Goal: Task Accomplishment & Management: Use online tool/utility

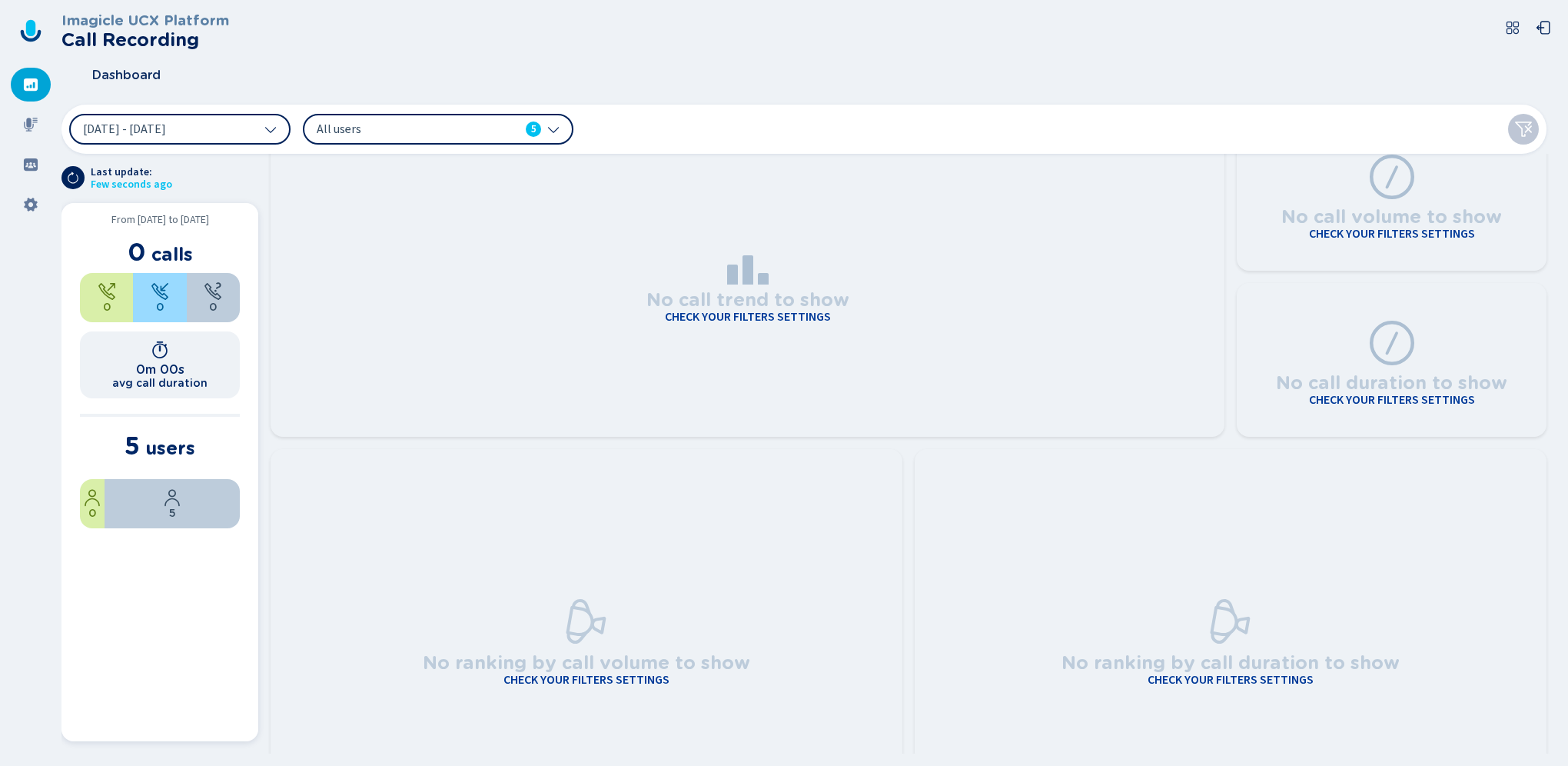
scroll to position [77, 0]
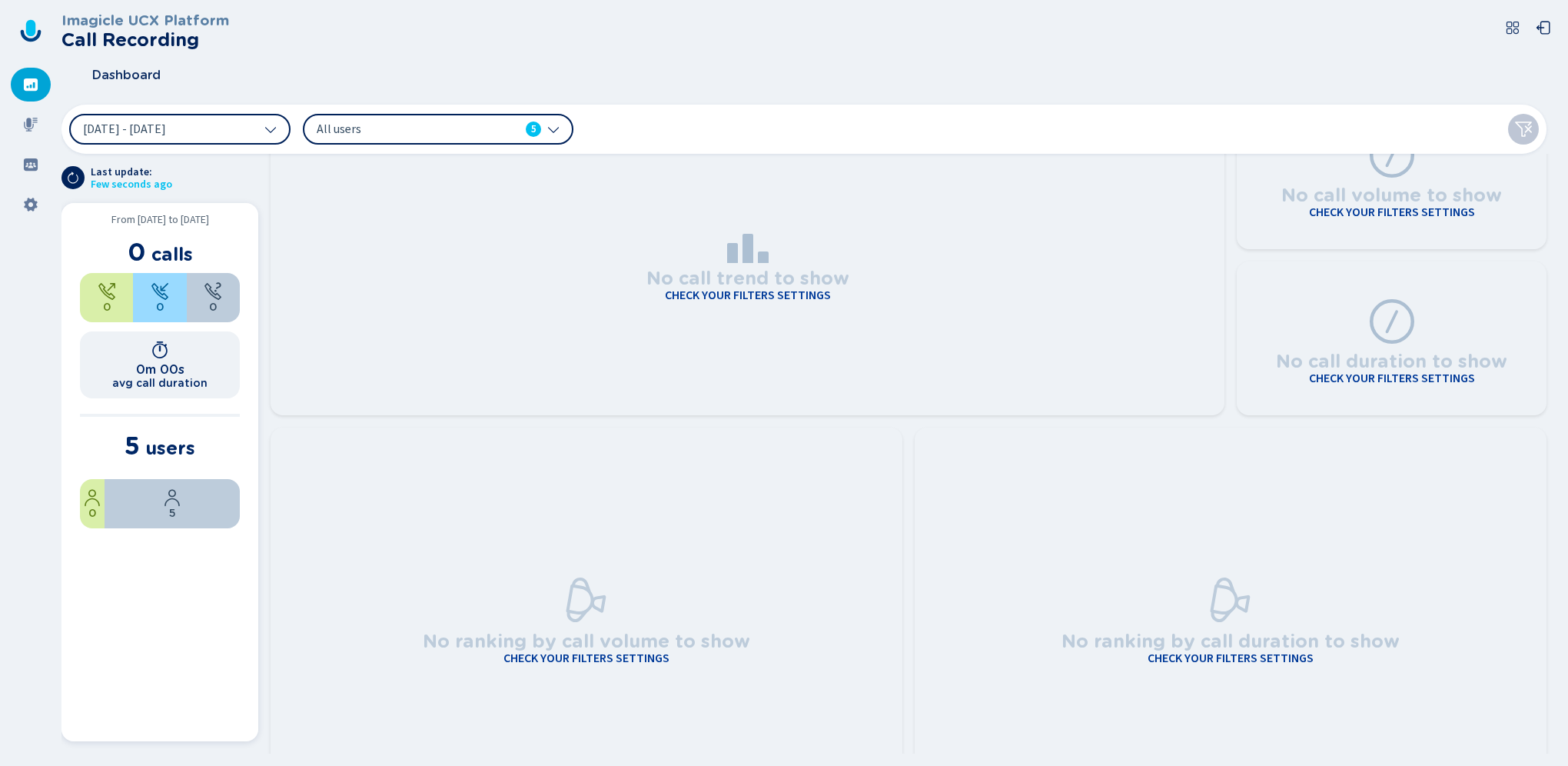
click at [163, 449] on span "users" at bounding box center [170, 448] width 50 height 23
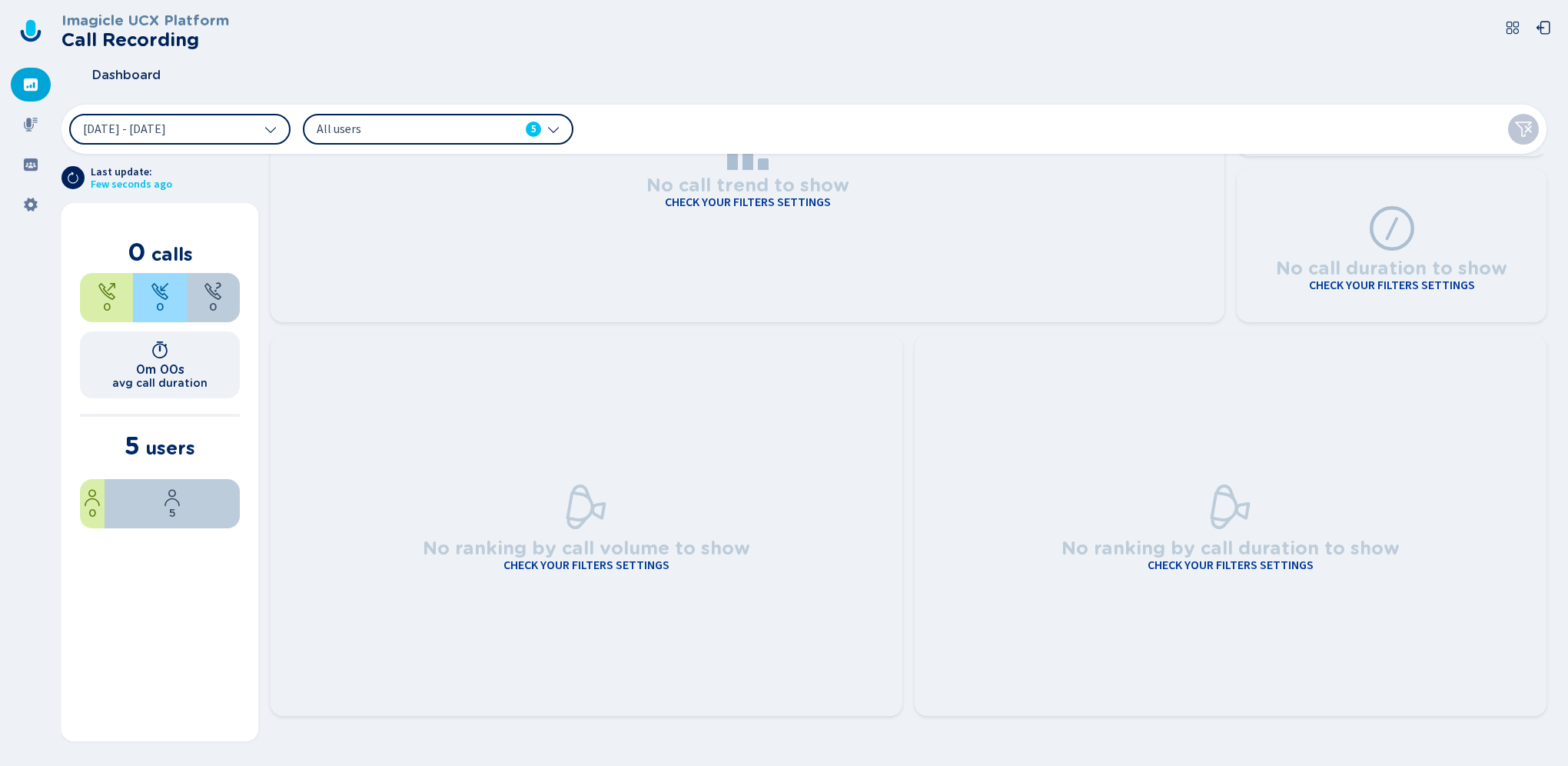
scroll to position [181, 0]
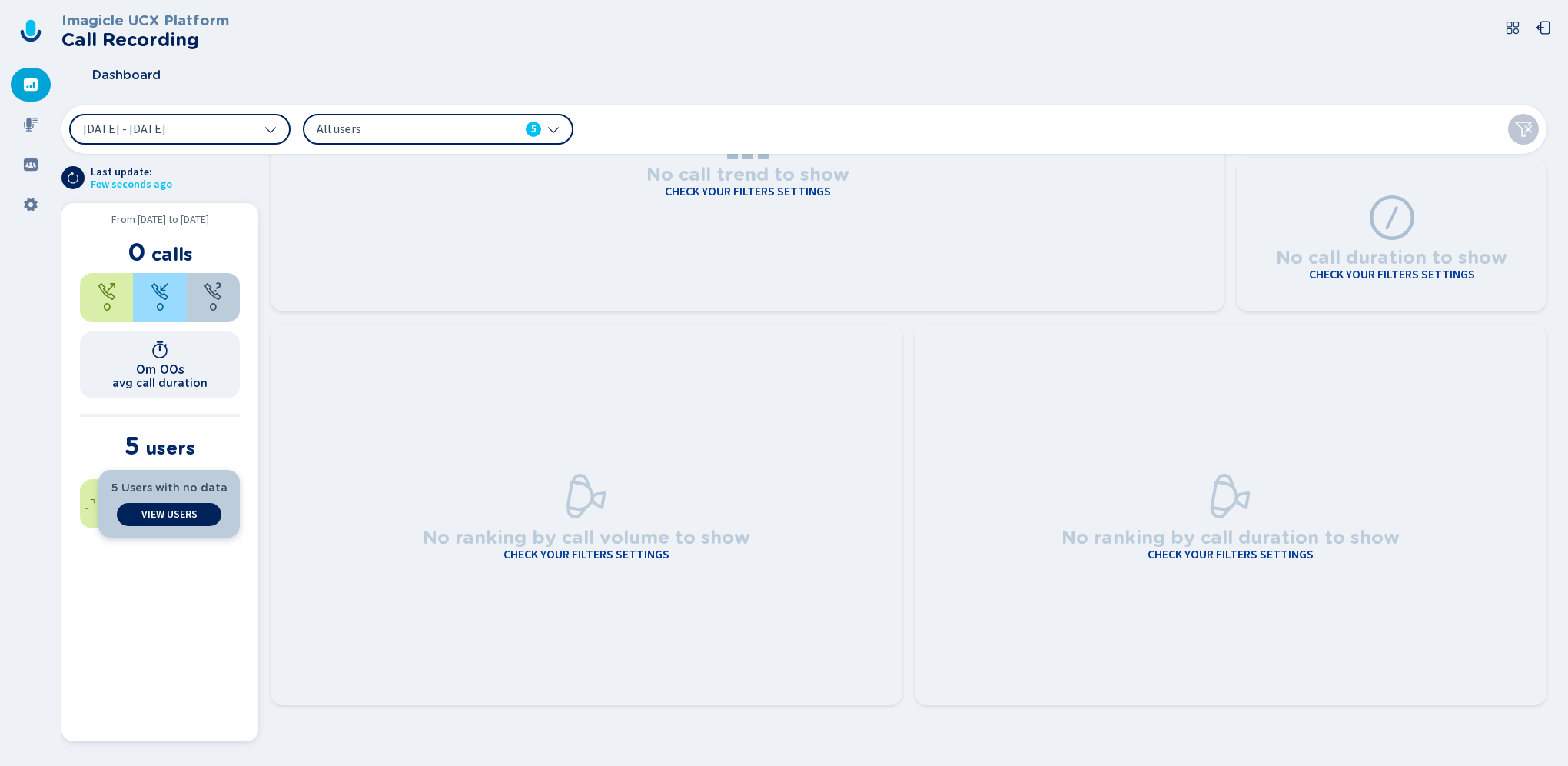
click at [175, 486] on span "5 Users with no data" at bounding box center [169, 487] width 116 height 12
click at [171, 513] on span "View Users" at bounding box center [169, 514] width 56 height 12
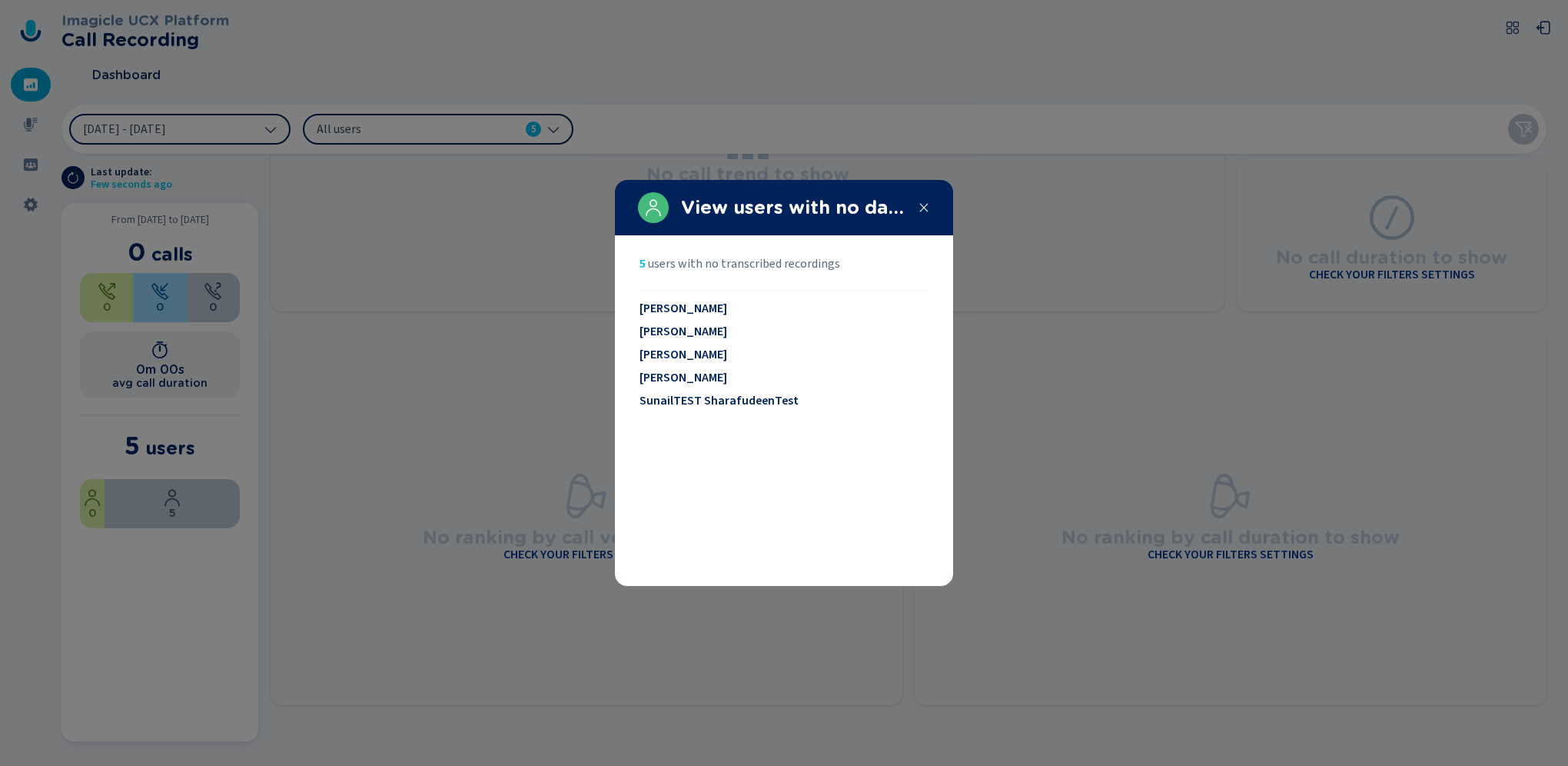
click at [1014, 427] on div at bounding box center [784, 383] width 1568 height 766
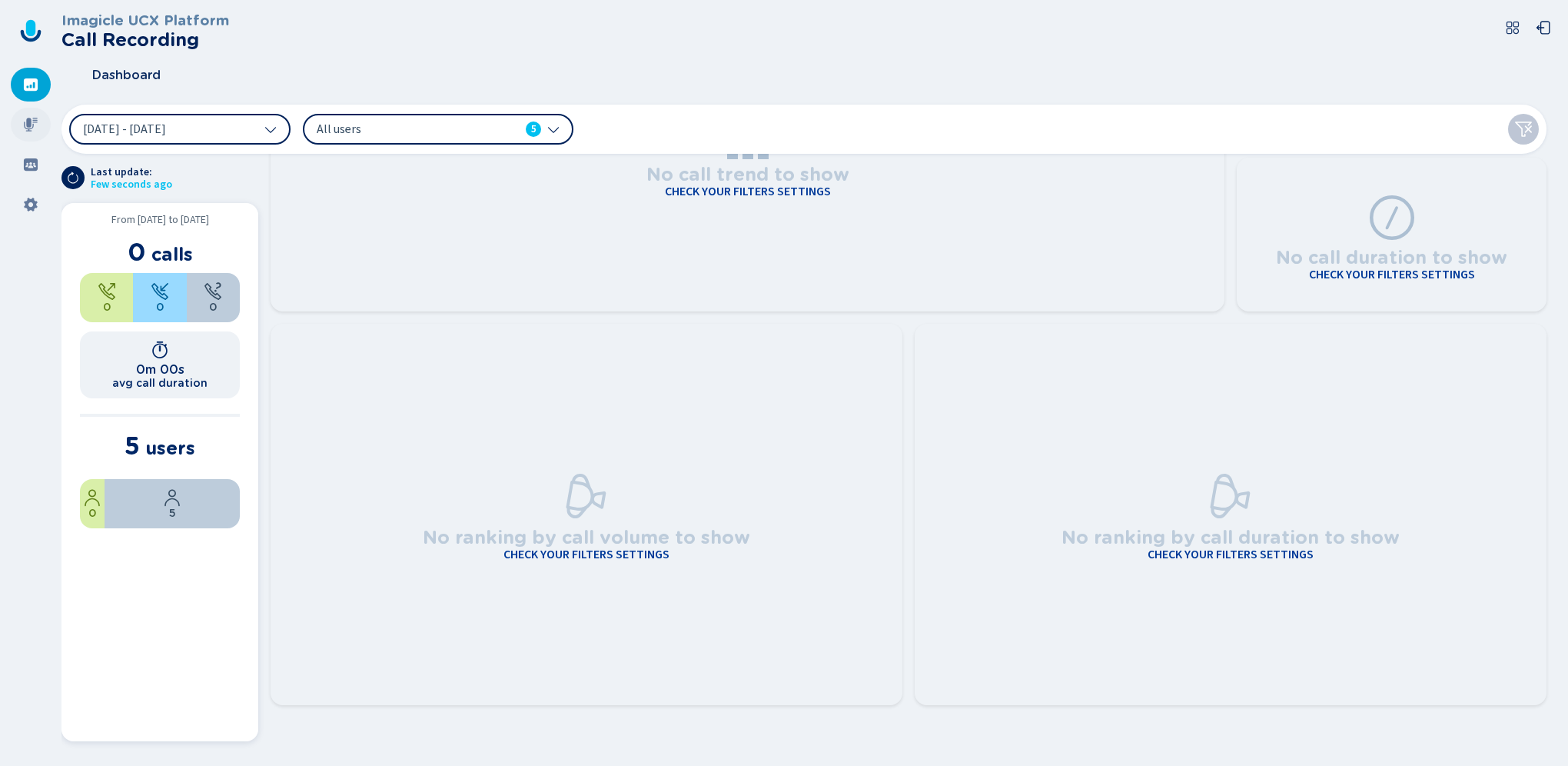
click at [31, 126] on icon at bounding box center [30, 125] width 15 height 15
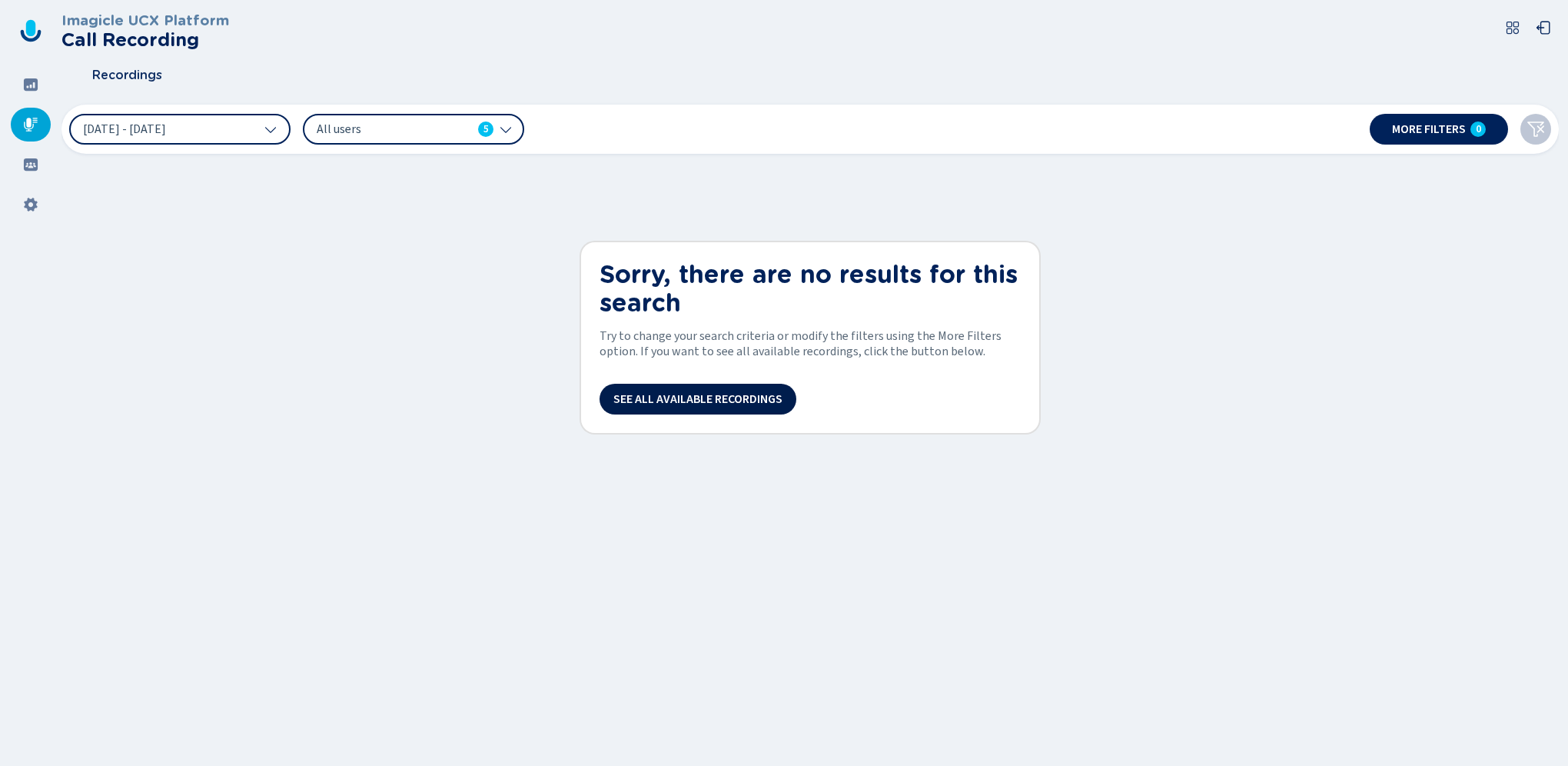
click at [654, 390] on button "See all available recordings" at bounding box center [698, 399] width 197 height 31
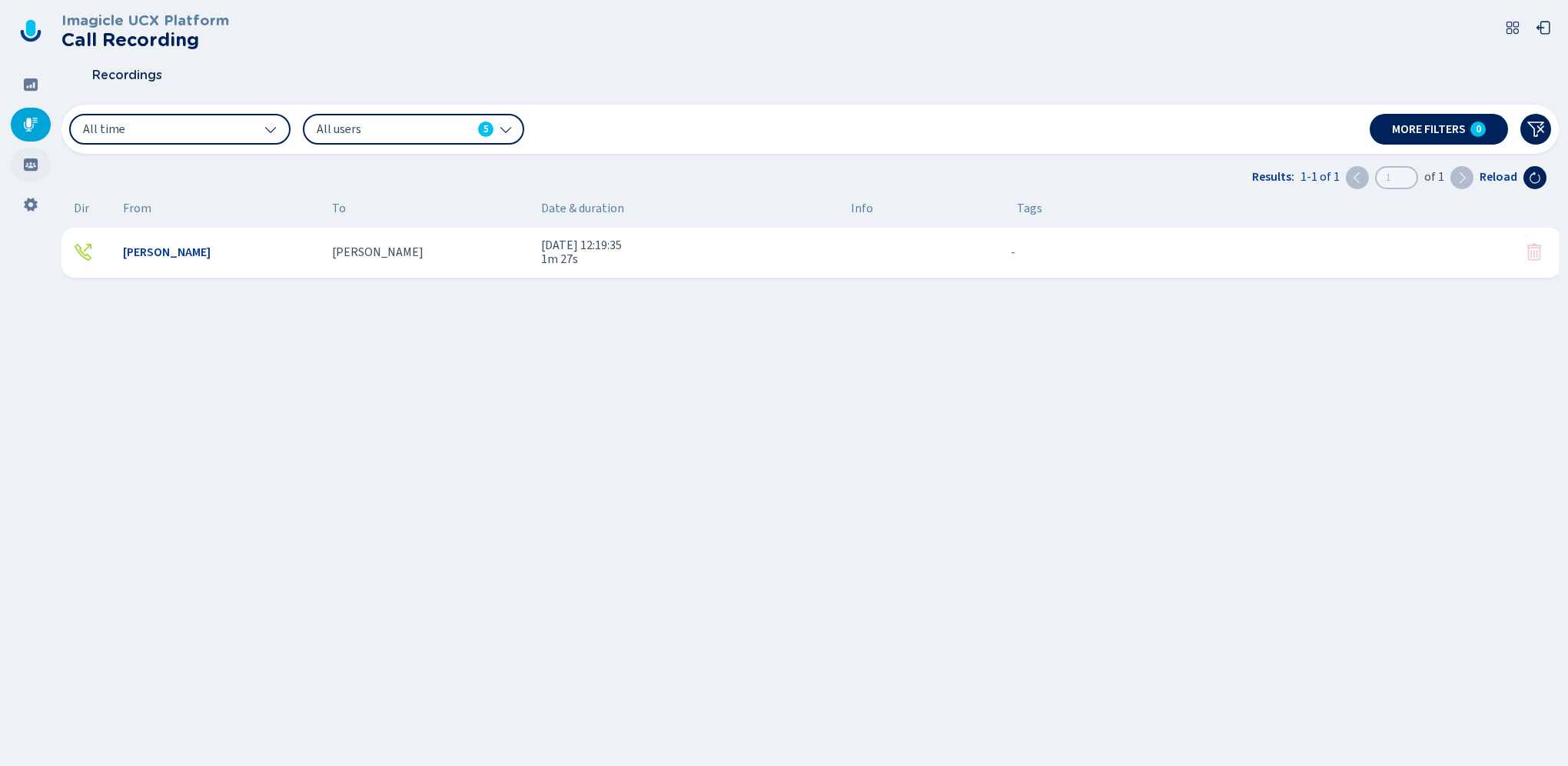
click at [31, 166] on icon at bounding box center [30, 165] width 15 height 15
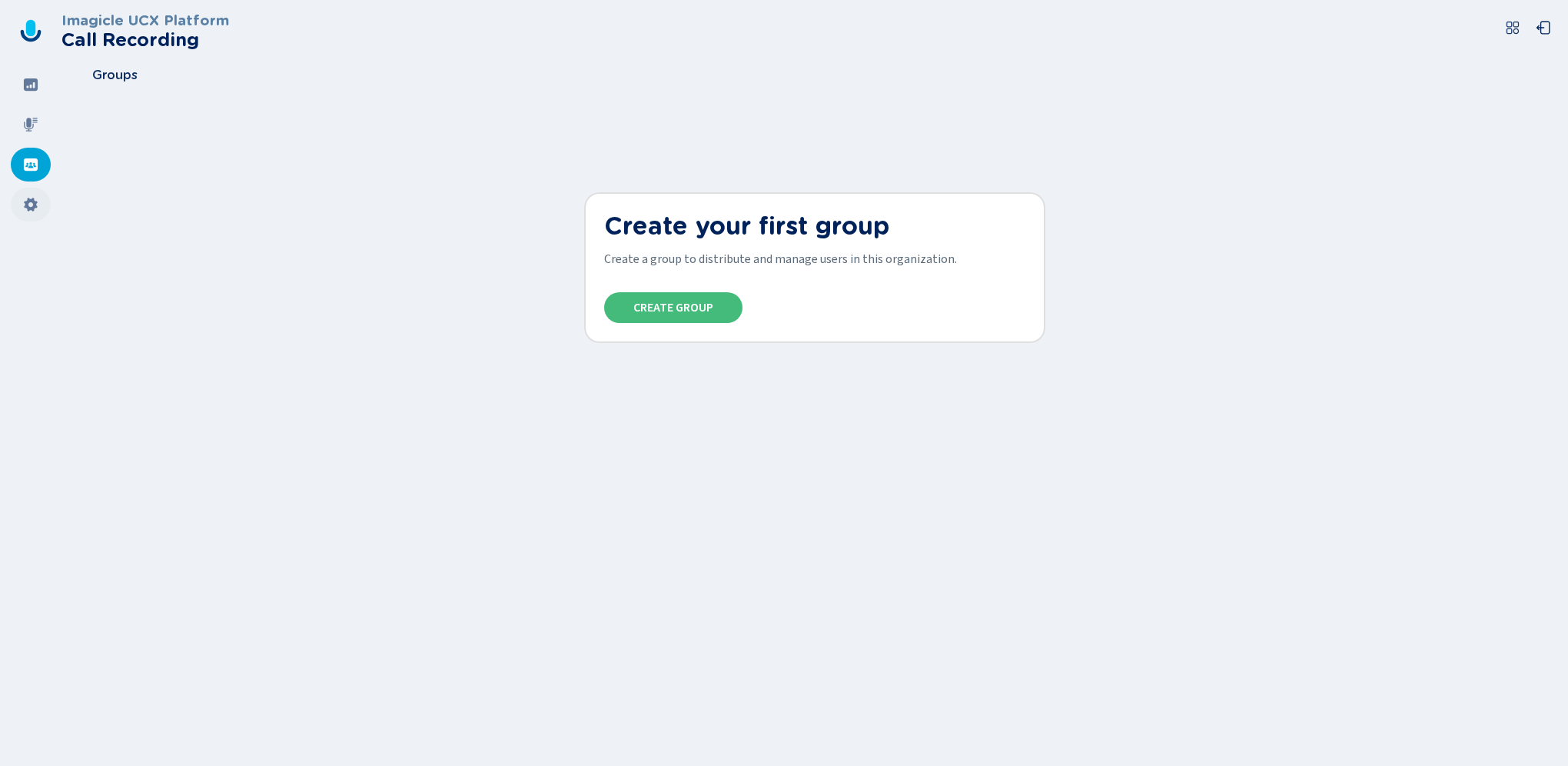
click at [28, 200] on icon at bounding box center [30, 204] width 13 height 14
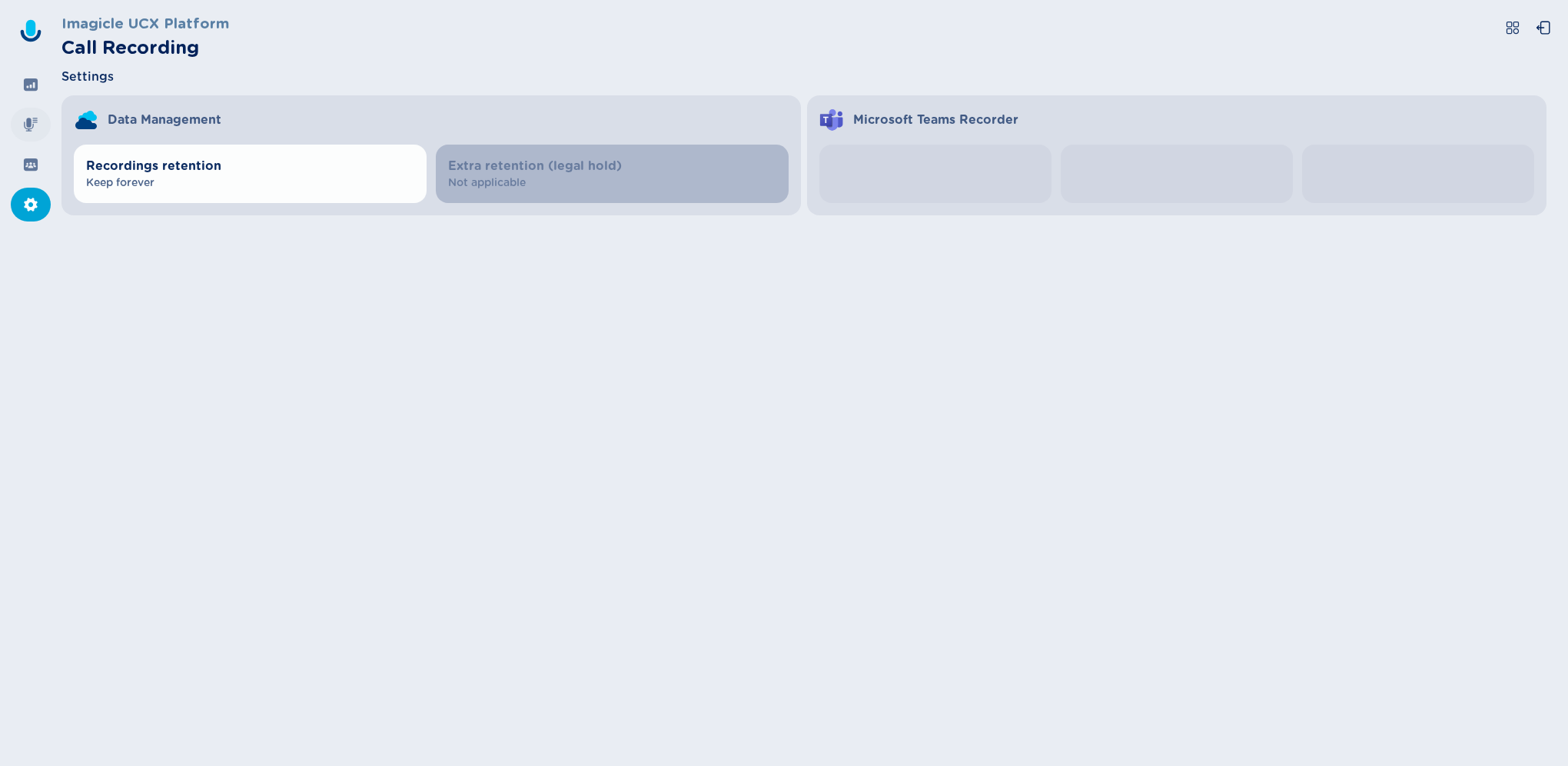
click at [30, 118] on icon at bounding box center [30, 124] width 14 height 14
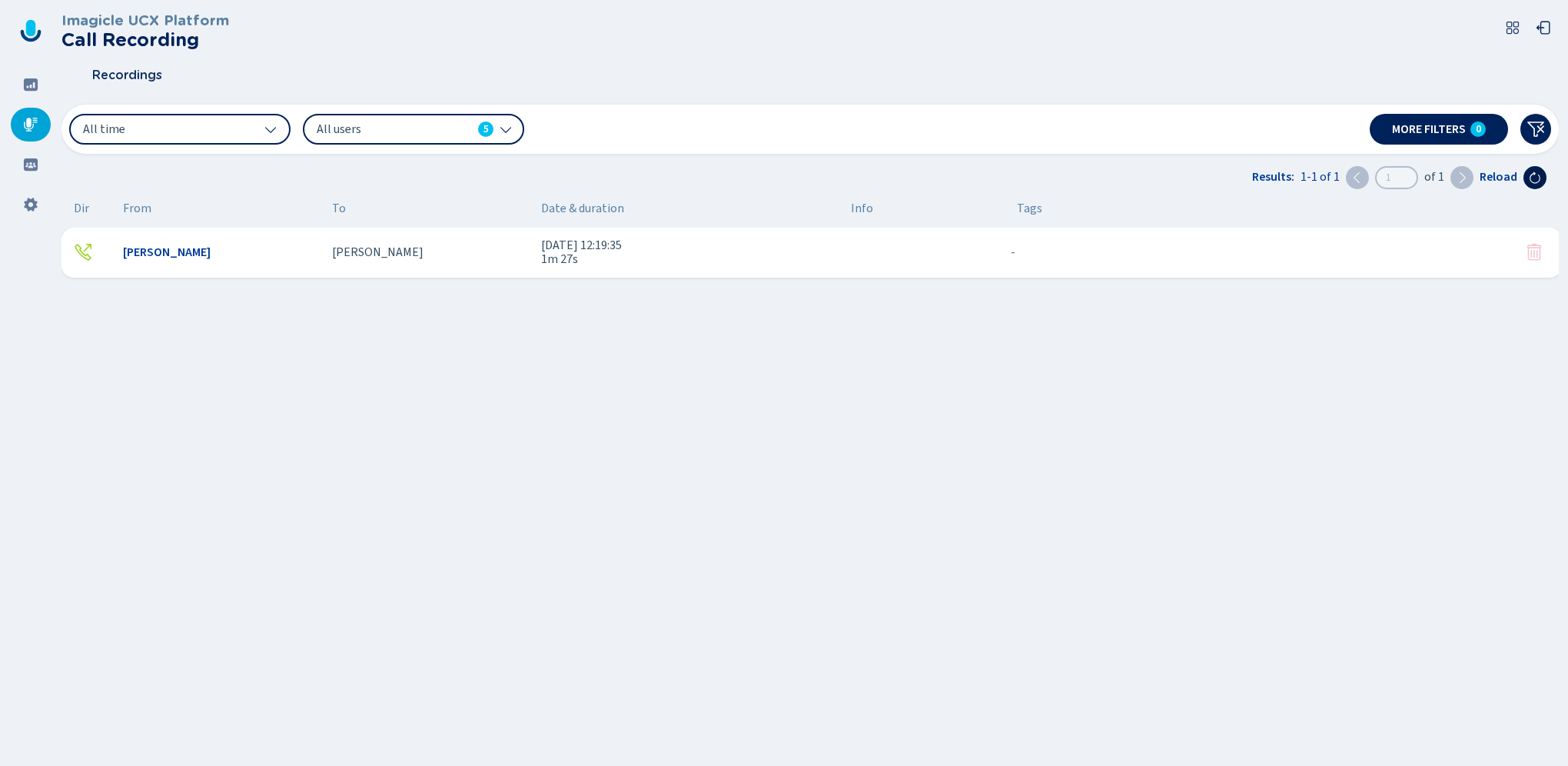
click at [1534, 174] on icon at bounding box center [1534, 177] width 10 height 11
click at [396, 427] on div "[PERSON_NAME] [DATE] 12:19:35 1m 27s - {{hiddenTagsCount}} more" at bounding box center [815, 412] width 1507 height 369
